Goal: Transaction & Acquisition: Purchase product/service

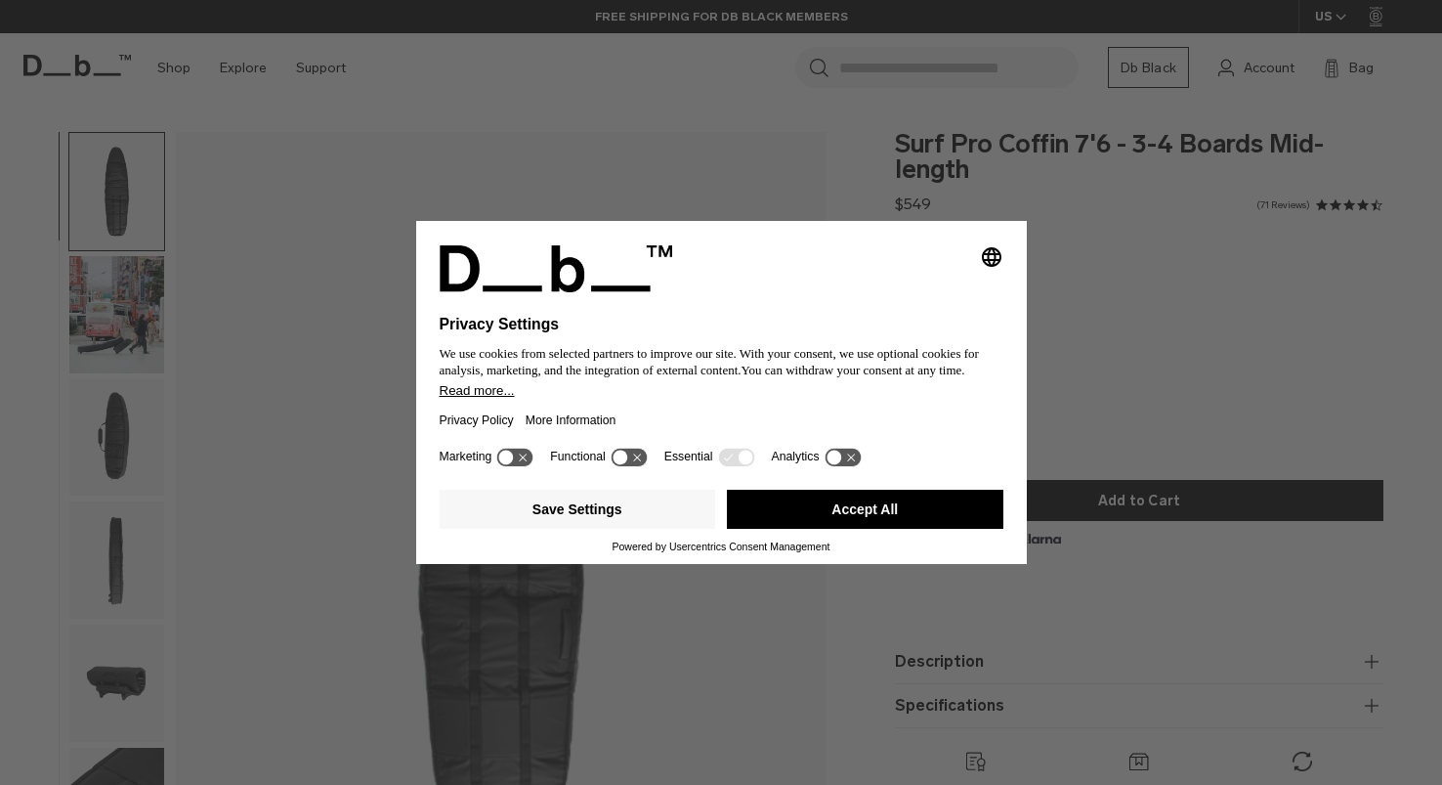
click at [999, 254] on icon "Select language" at bounding box center [991, 256] width 23 height 23
click at [848, 173] on div "Privacy Settings We use cookies from selected partners to improve our site. Wit…" at bounding box center [721, 392] width 1442 height 785
click at [756, 467] on icon at bounding box center [736, 457] width 39 height 21
click at [627, 464] on icon at bounding box center [620, 457] width 15 height 15
click at [500, 464] on icon at bounding box center [515, 457] width 36 height 19
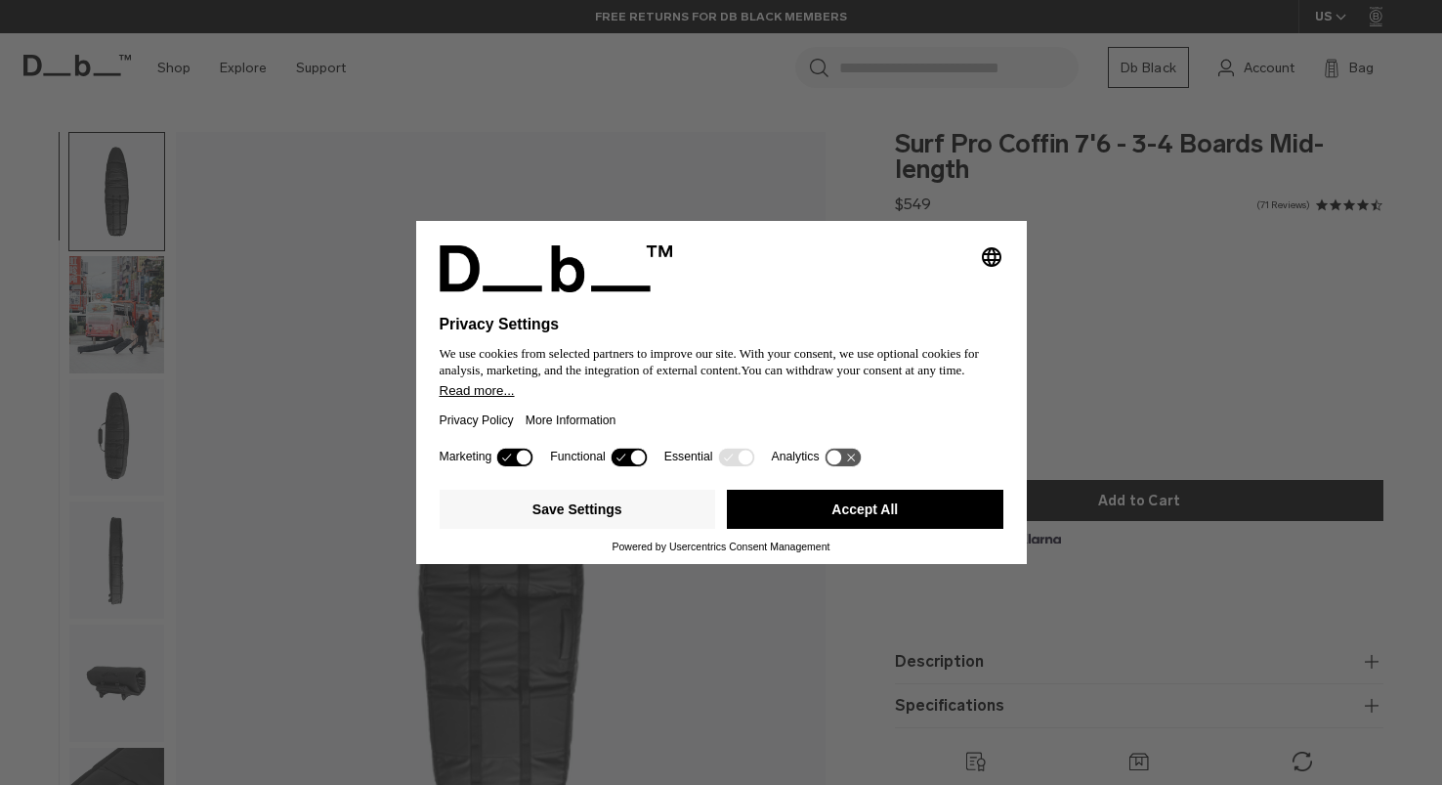
click at [515, 466] on icon at bounding box center [515, 457] width 36 height 19
click at [622, 463] on icon at bounding box center [629, 457] width 36 height 19
click at [880, 505] on button "Accept All" at bounding box center [865, 509] width 277 height 39
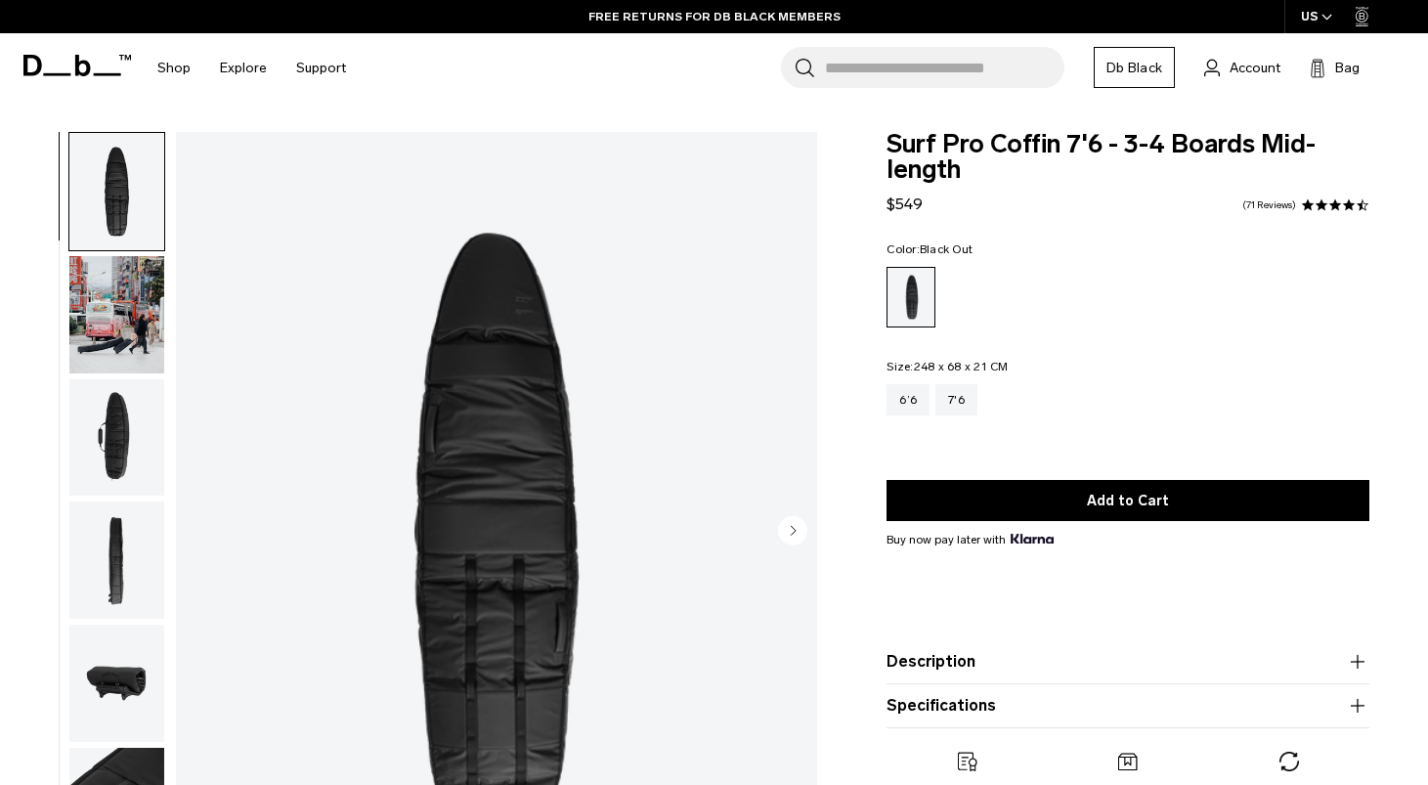
click at [111, 426] on img "button" at bounding box center [116, 437] width 95 height 117
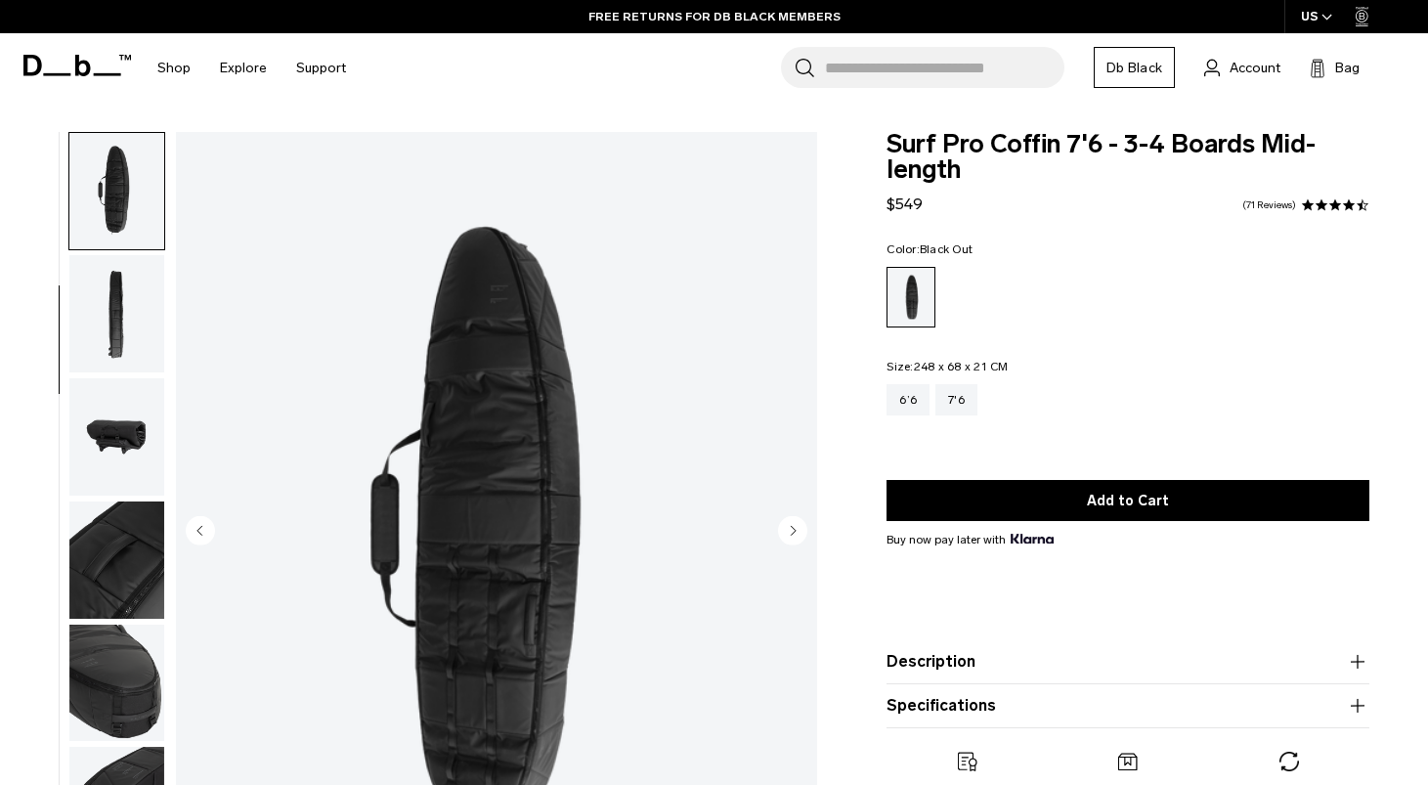
click at [111, 426] on img "button" at bounding box center [116, 436] width 95 height 117
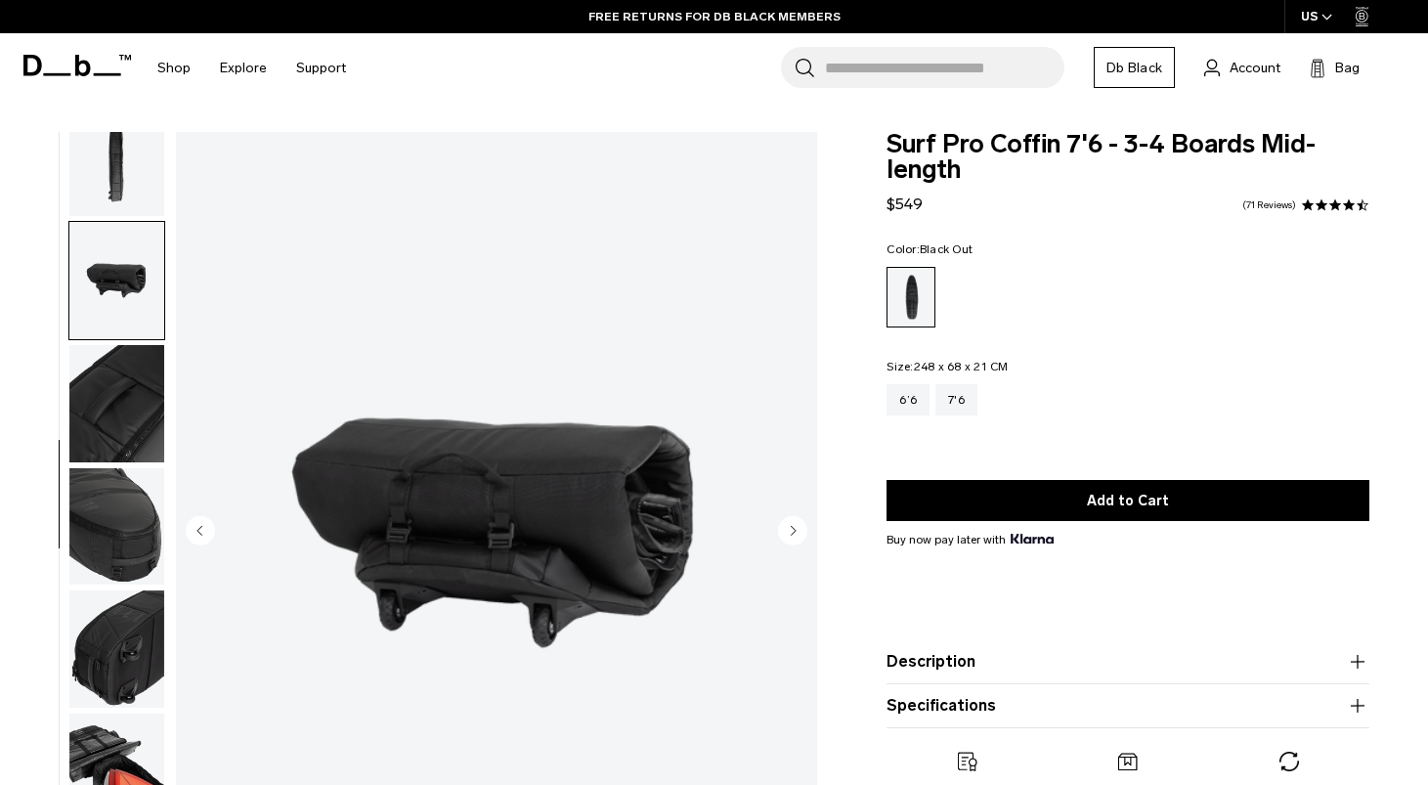
scroll to position [425, 0]
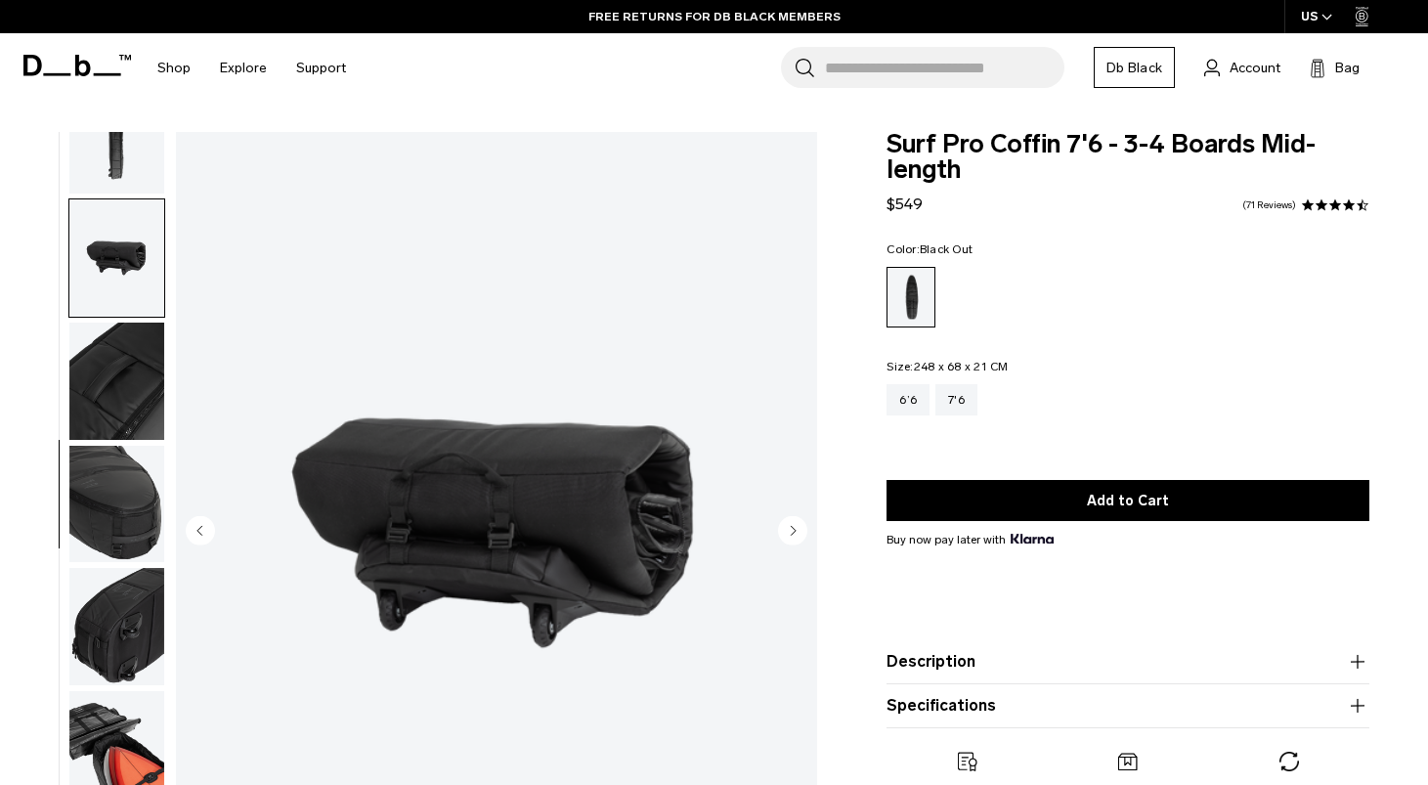
click at [111, 426] on img "button" at bounding box center [116, 381] width 95 height 117
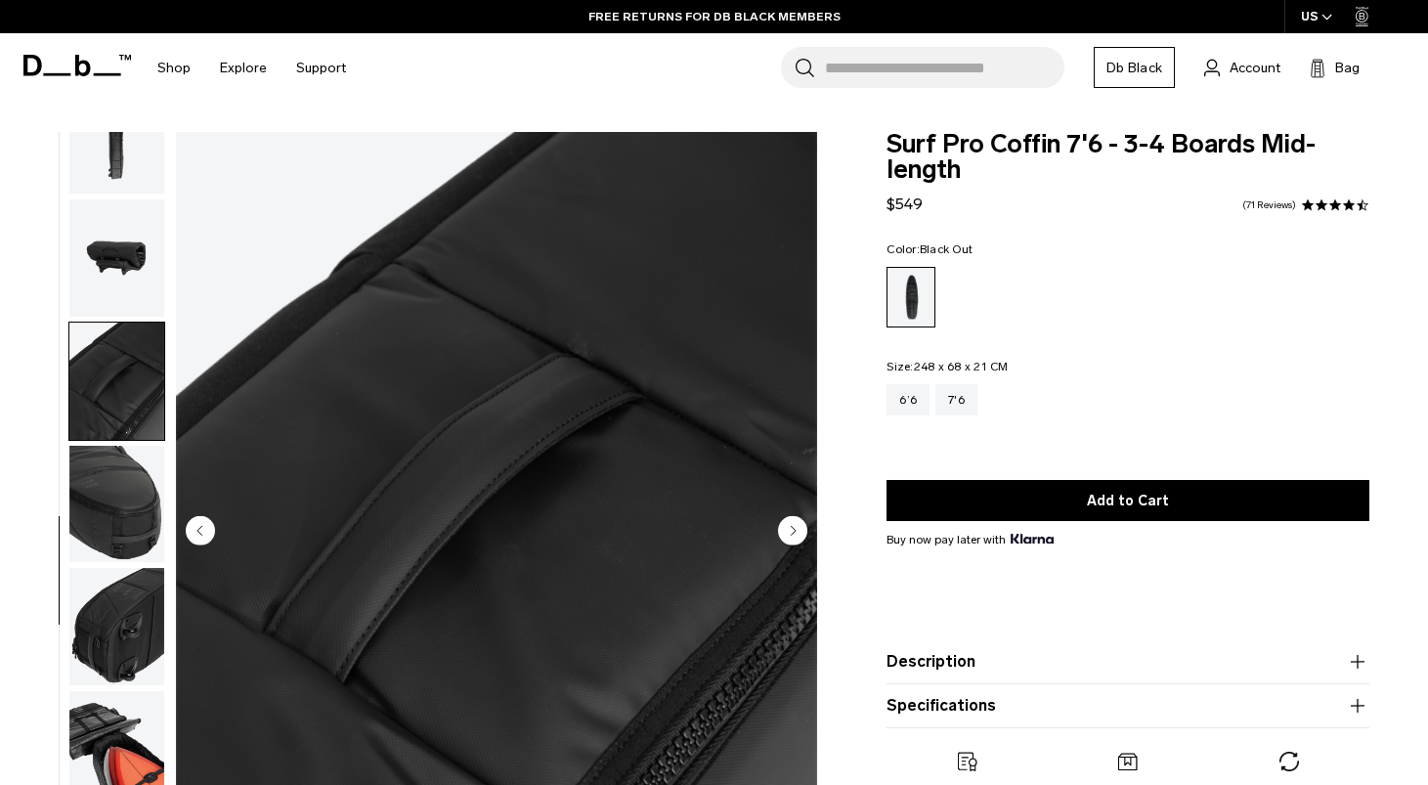
click at [150, 624] on img "button" at bounding box center [116, 626] width 95 height 117
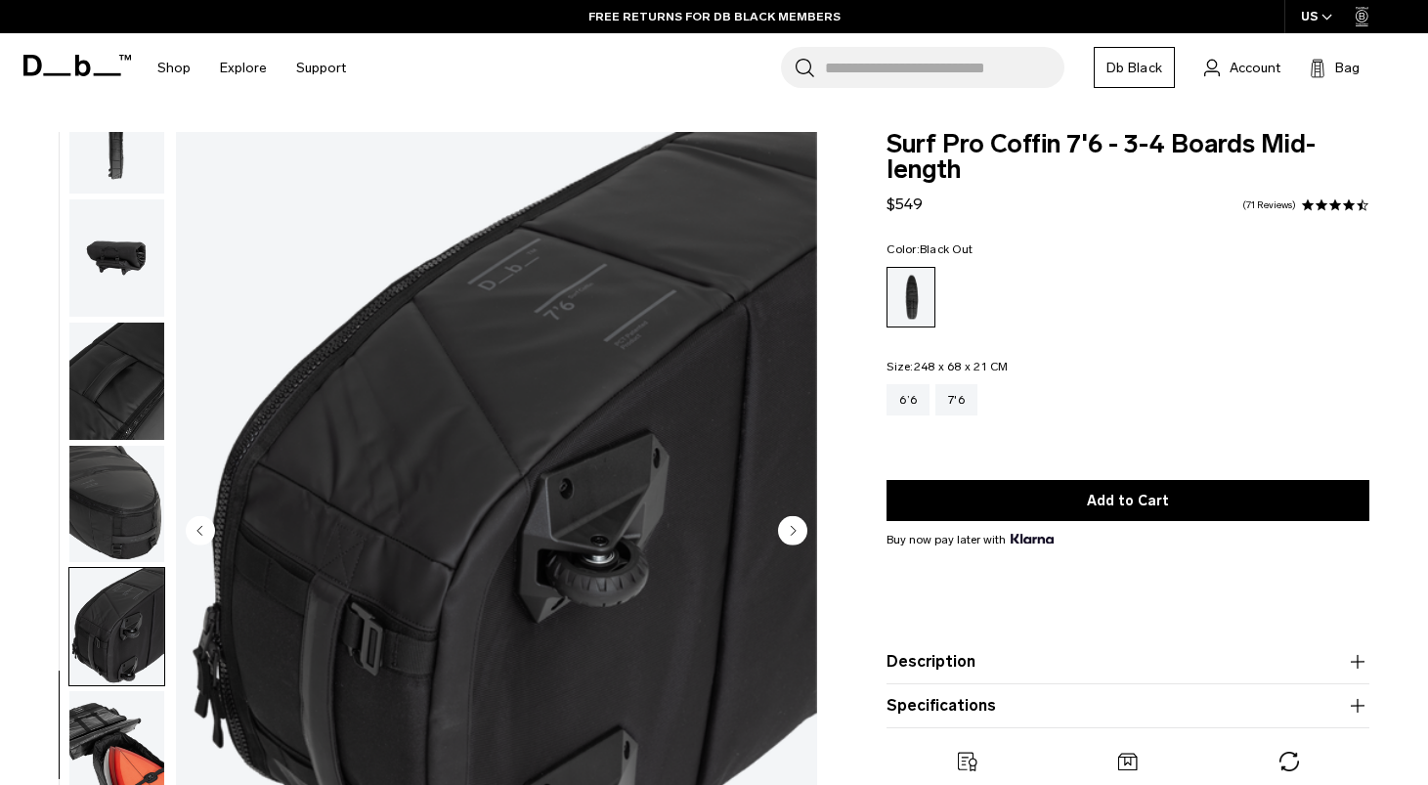
click at [111, 502] on img "button" at bounding box center [116, 504] width 95 height 117
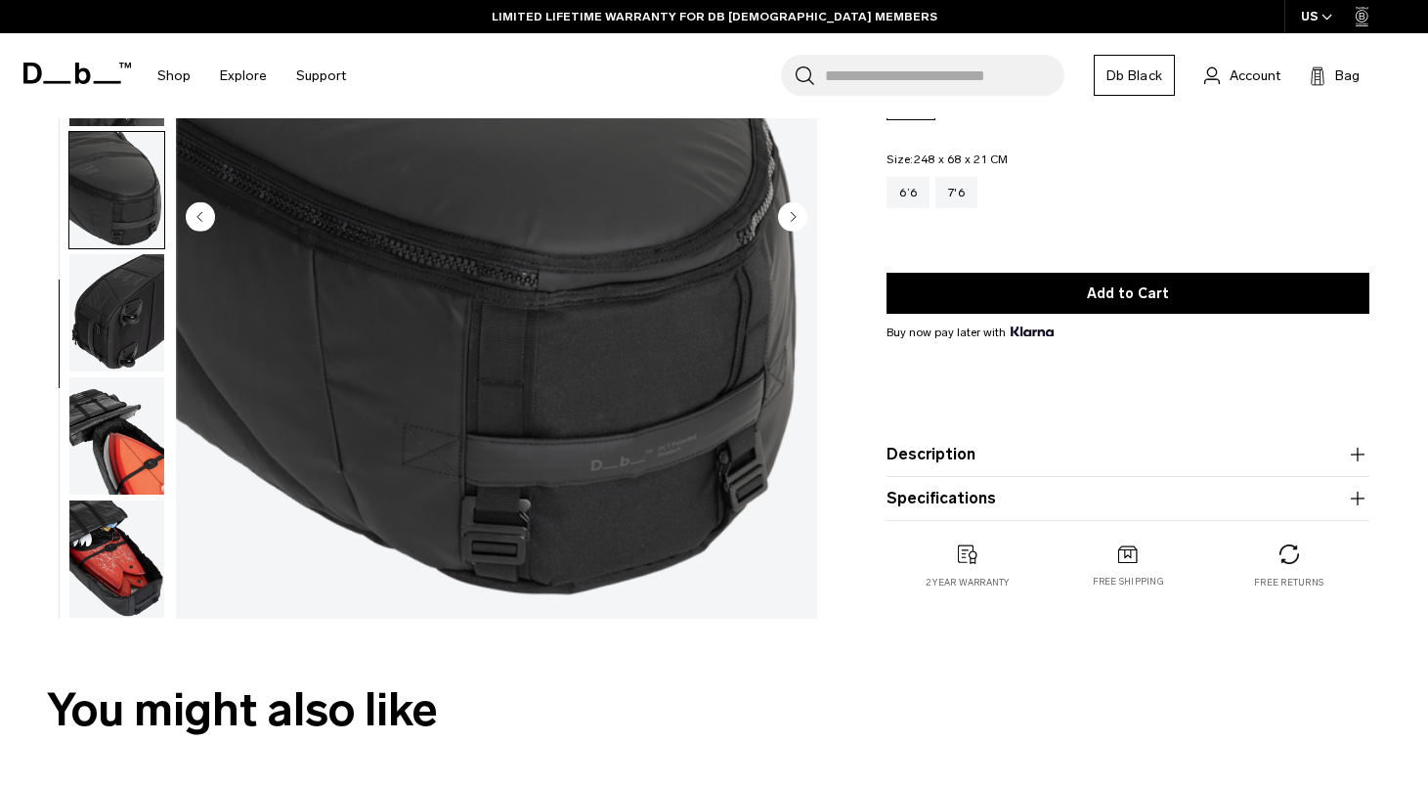
scroll to position [288, 0]
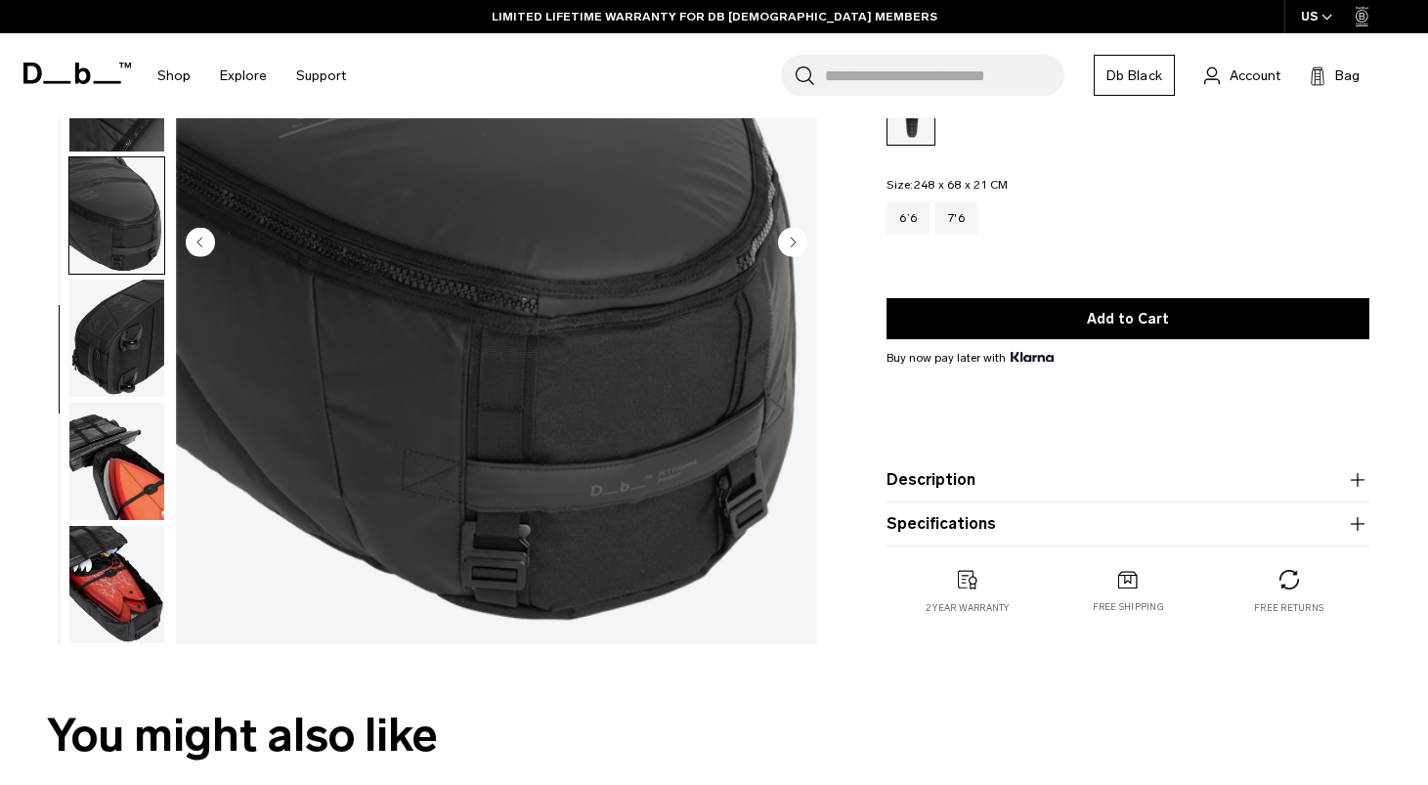
click at [111, 502] on img "button" at bounding box center [116, 461] width 95 height 117
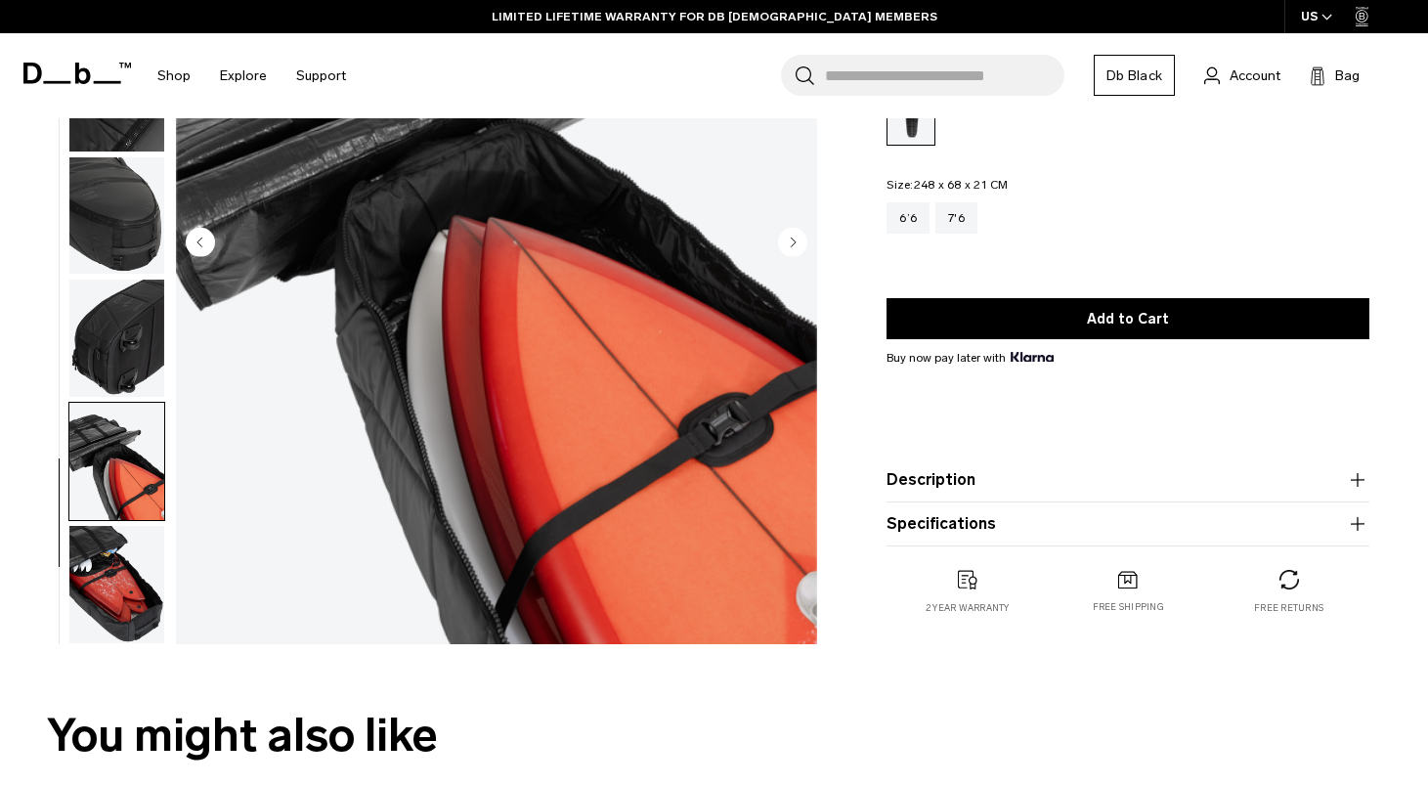
click at [142, 596] on img "button" at bounding box center [116, 584] width 95 height 117
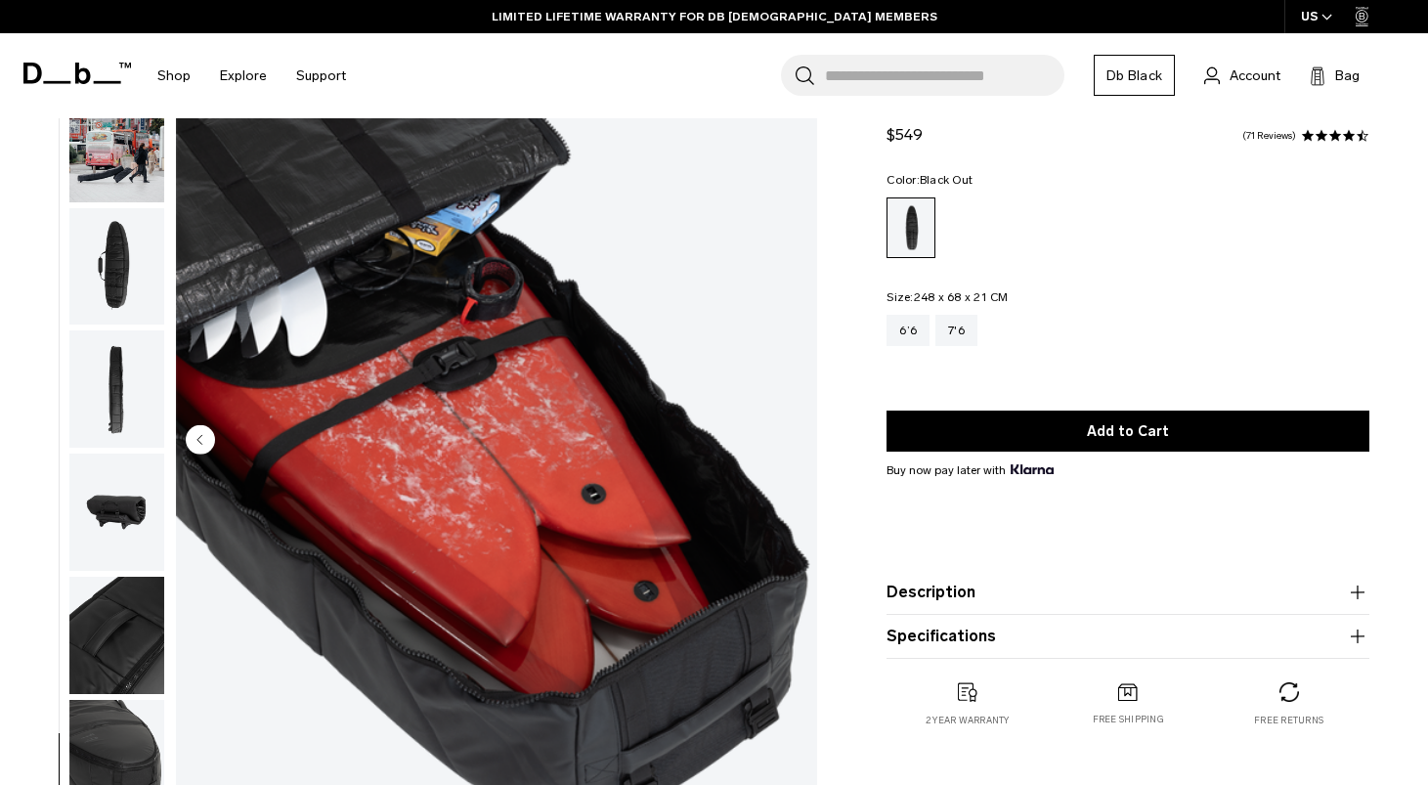
scroll to position [0, 0]
